Goal: Information Seeking & Learning: Learn about a topic

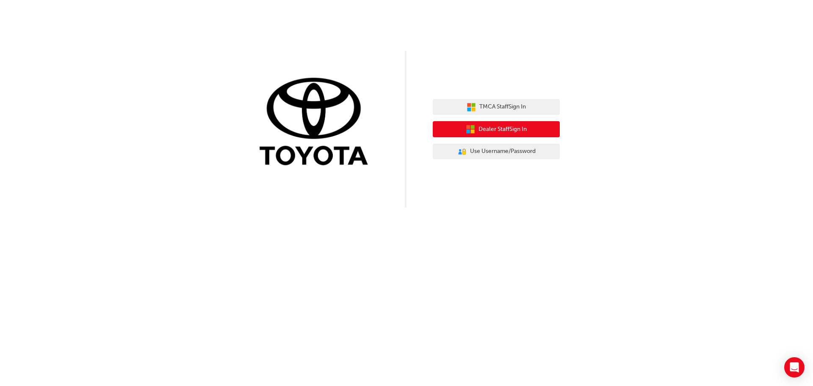
click at [527, 130] on span "Dealer Staff Sign In" at bounding box center [503, 130] width 48 height 10
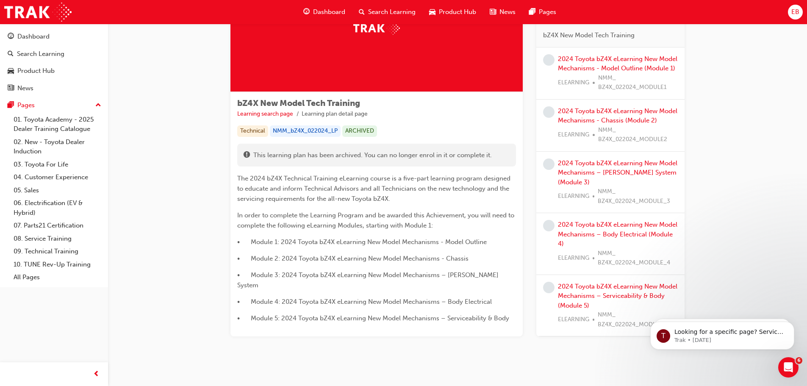
scroll to position [81, 0]
